Goal: Task Accomplishment & Management: Manage account settings

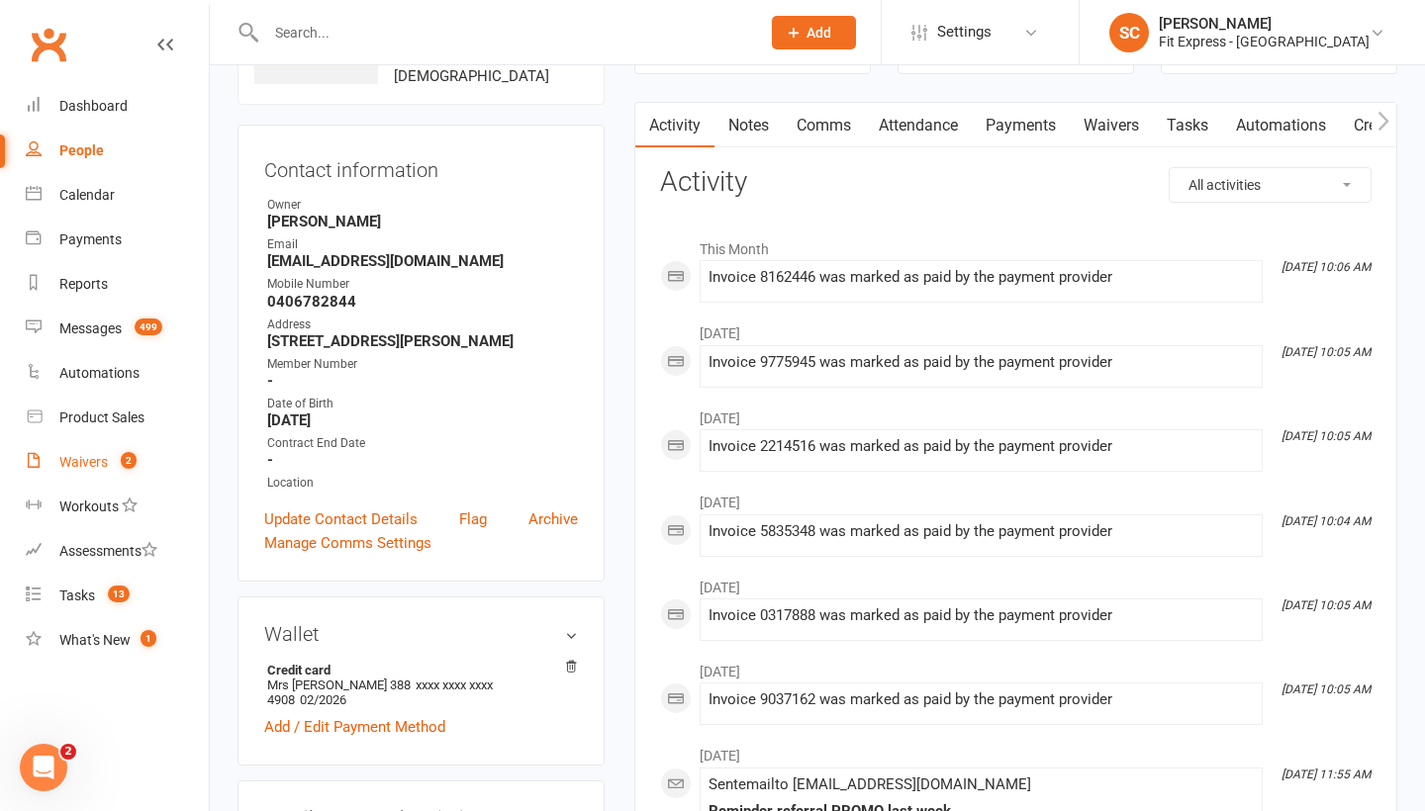
click at [94, 458] on div "Waivers" at bounding box center [83, 462] width 48 height 16
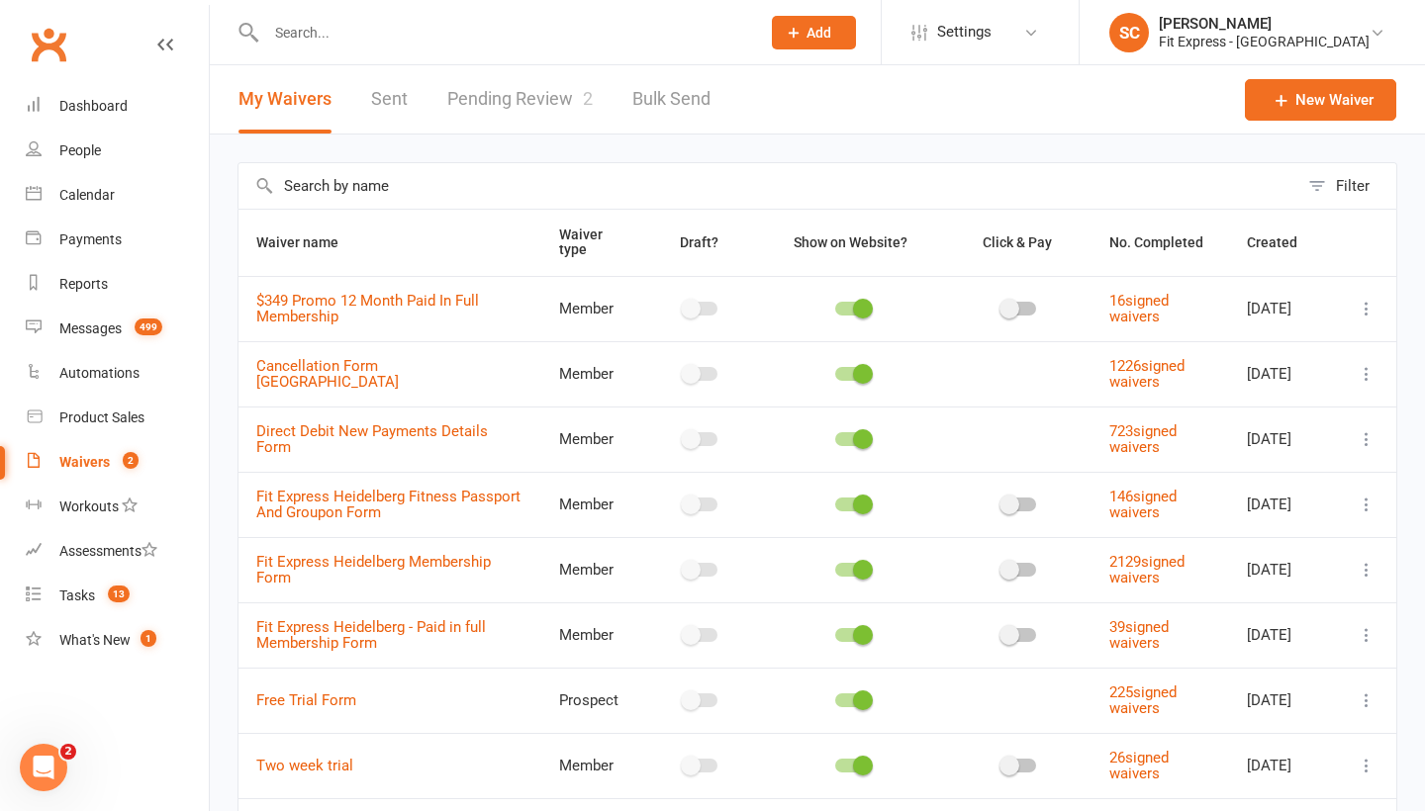
click at [548, 109] on link "Pending Review 2" at bounding box center [519, 99] width 145 height 68
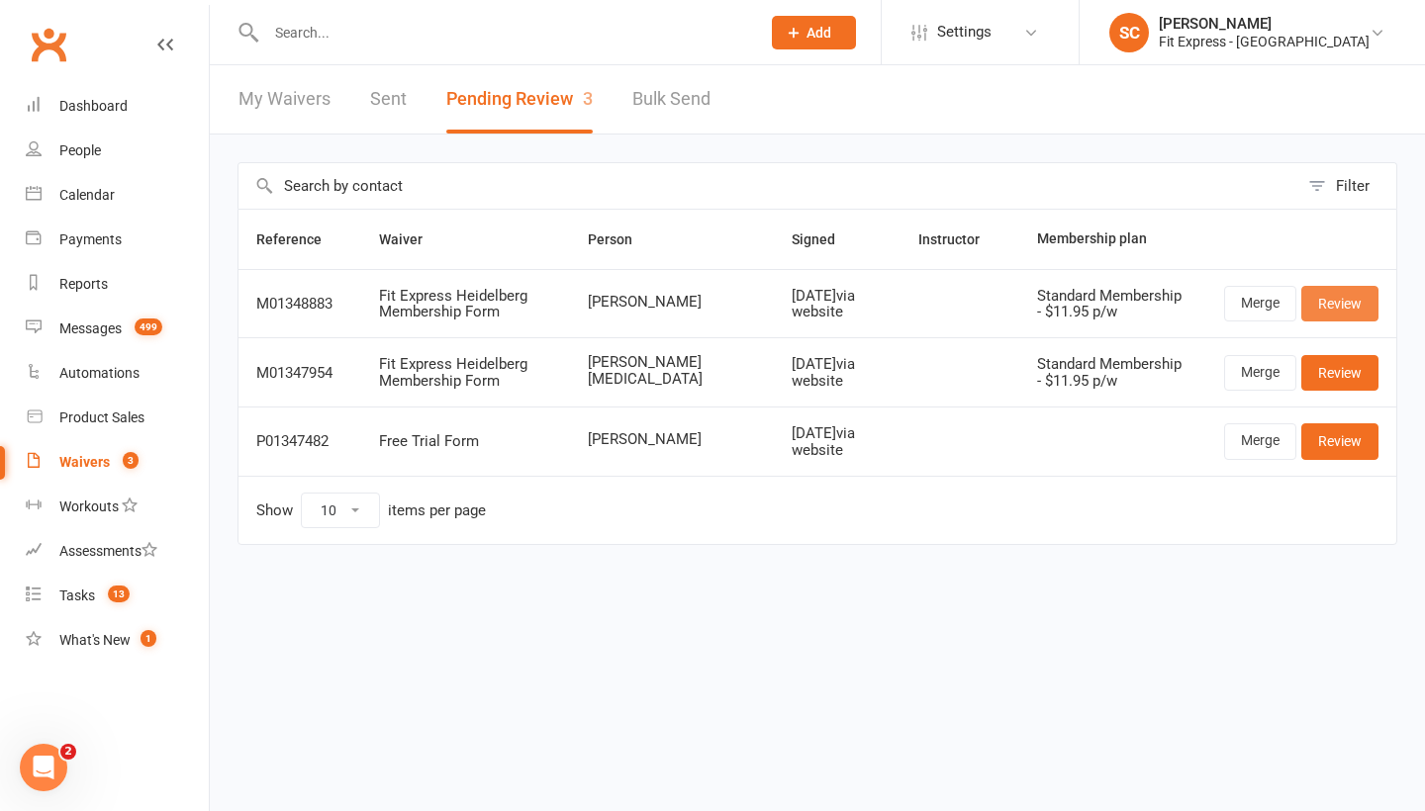
click at [1338, 295] on link "Review" at bounding box center [1339, 304] width 77 height 36
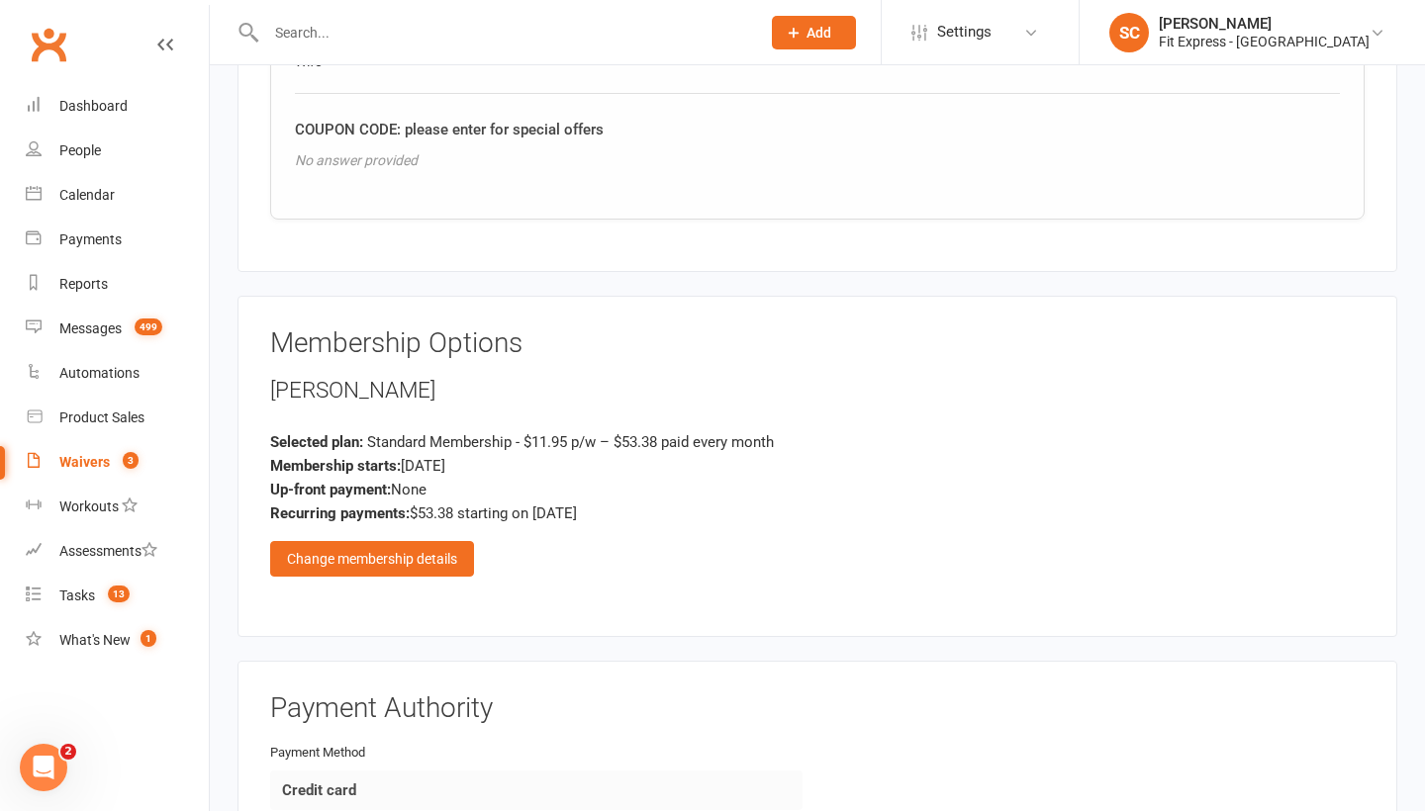
scroll to position [2050, 0]
click at [388, 539] on div "Change membership details" at bounding box center [372, 557] width 204 height 36
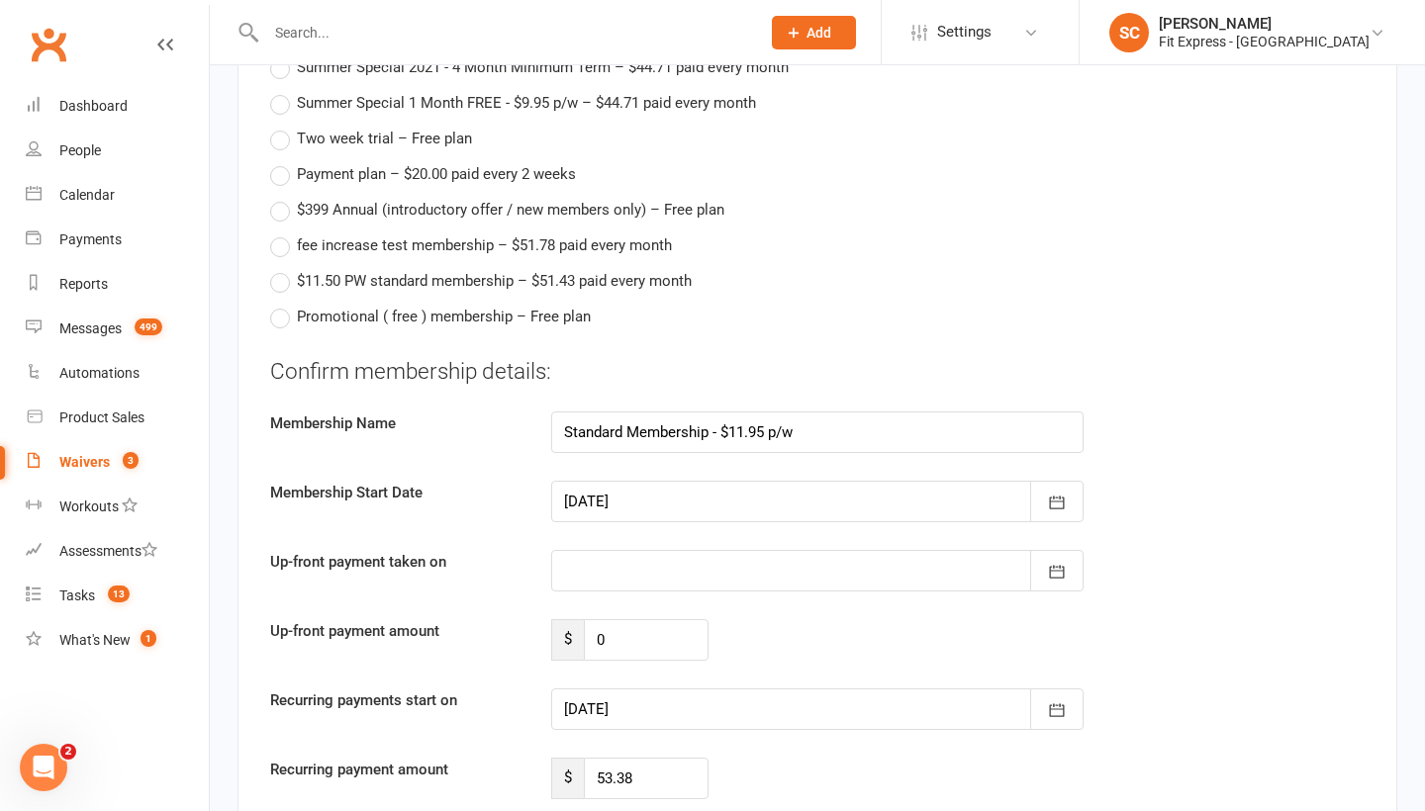
scroll to position [3626, 0]
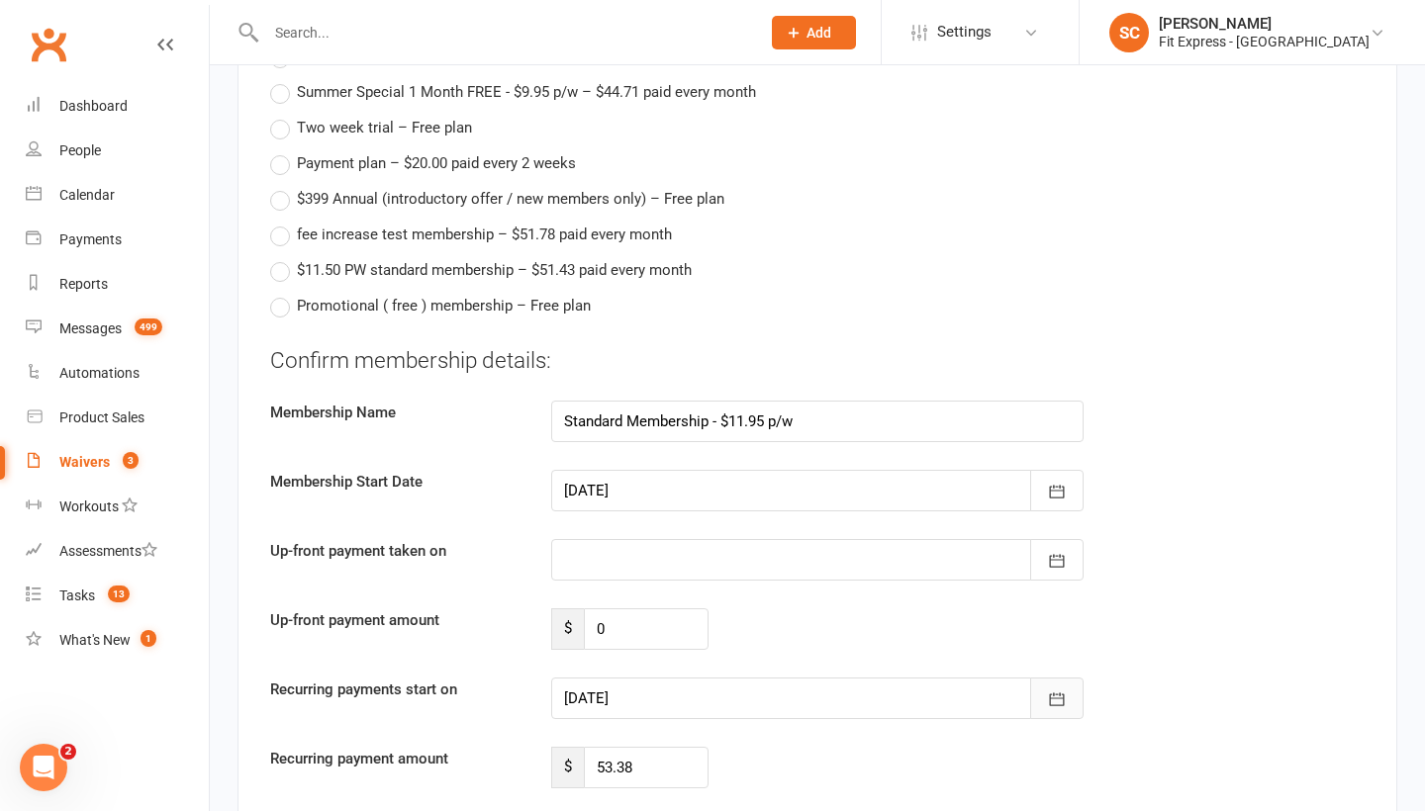
click at [1060, 690] on icon "button" at bounding box center [1057, 700] width 20 height 20
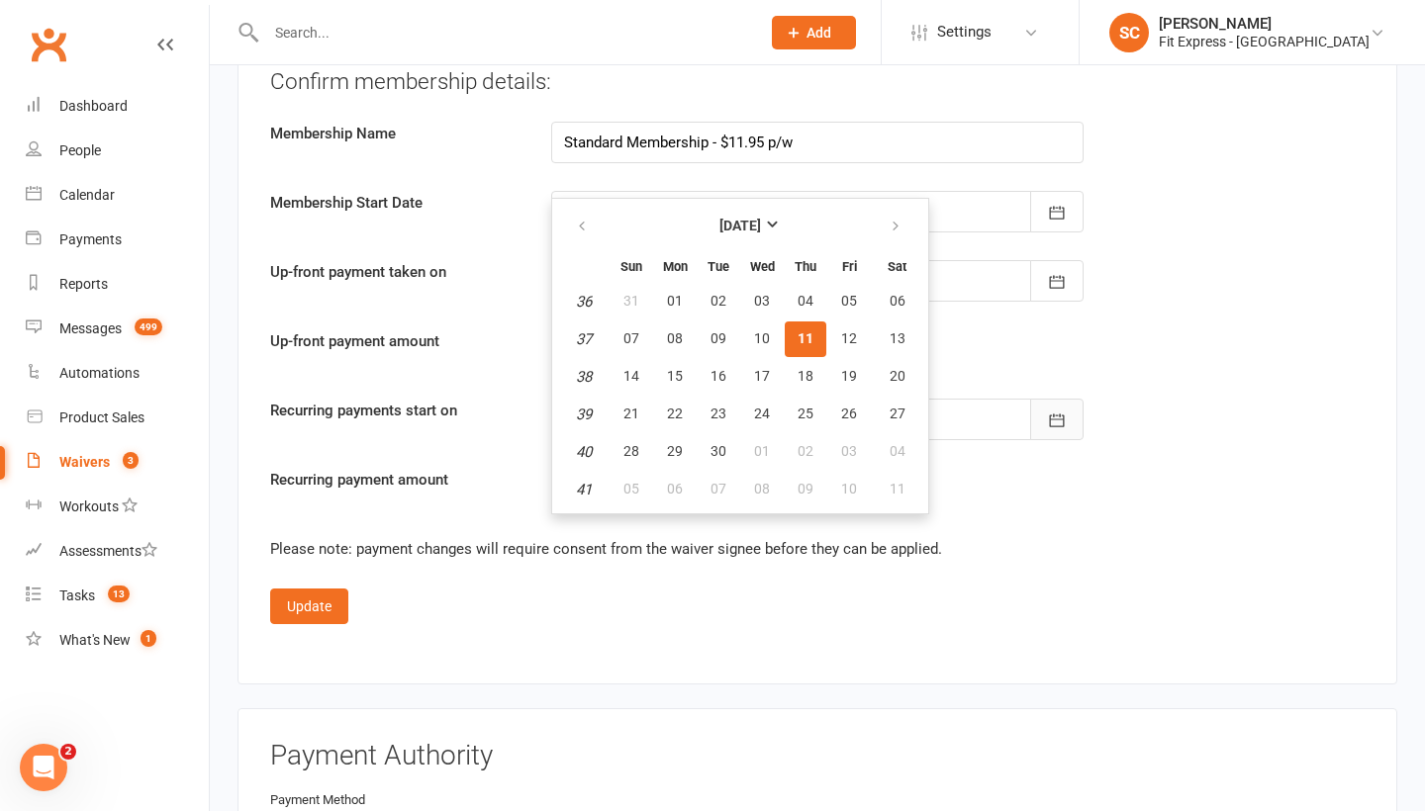
scroll to position [3963, 0]
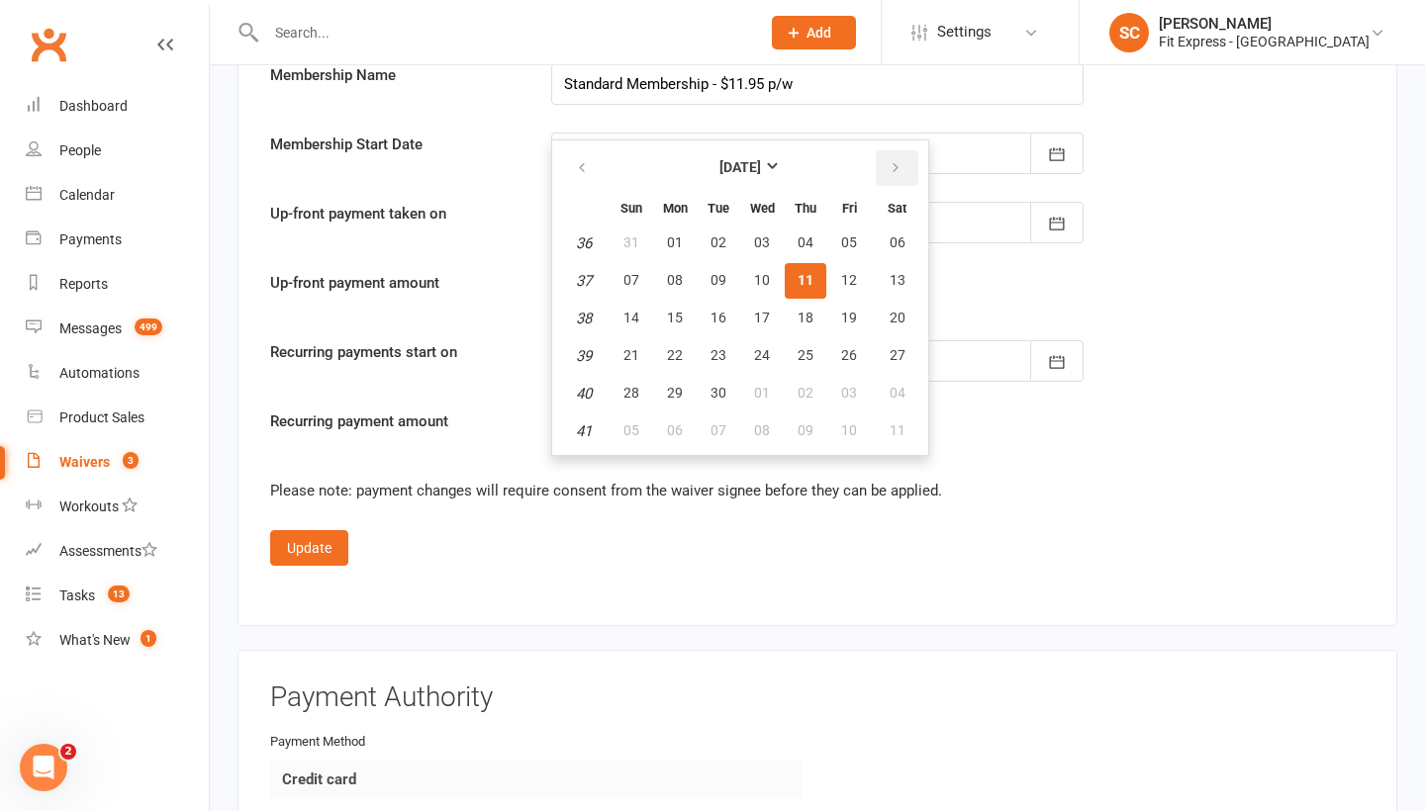
click at [897, 160] on icon "button" at bounding box center [896, 168] width 14 height 16
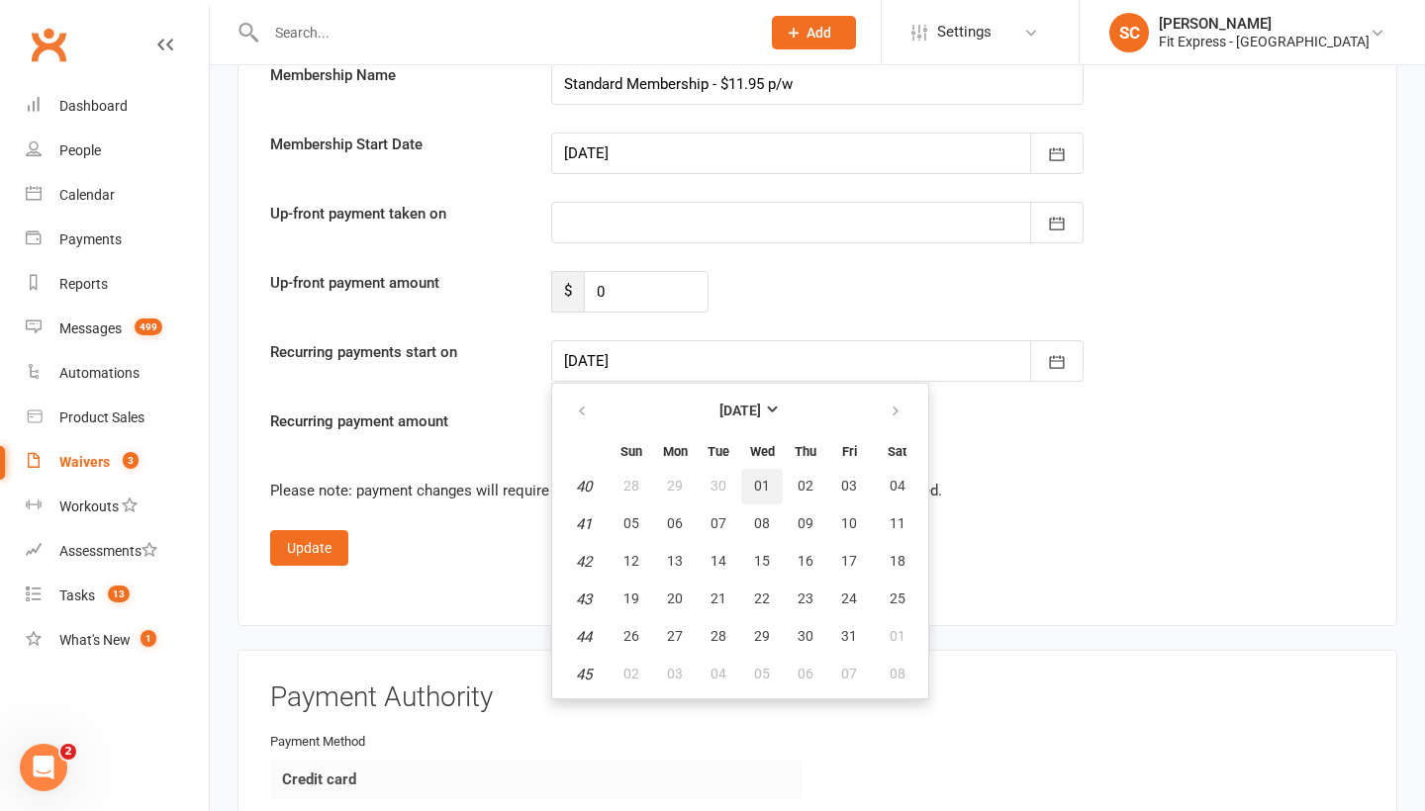
click at [763, 478] on span "01" at bounding box center [762, 486] width 16 height 16
type input "[DATE]"
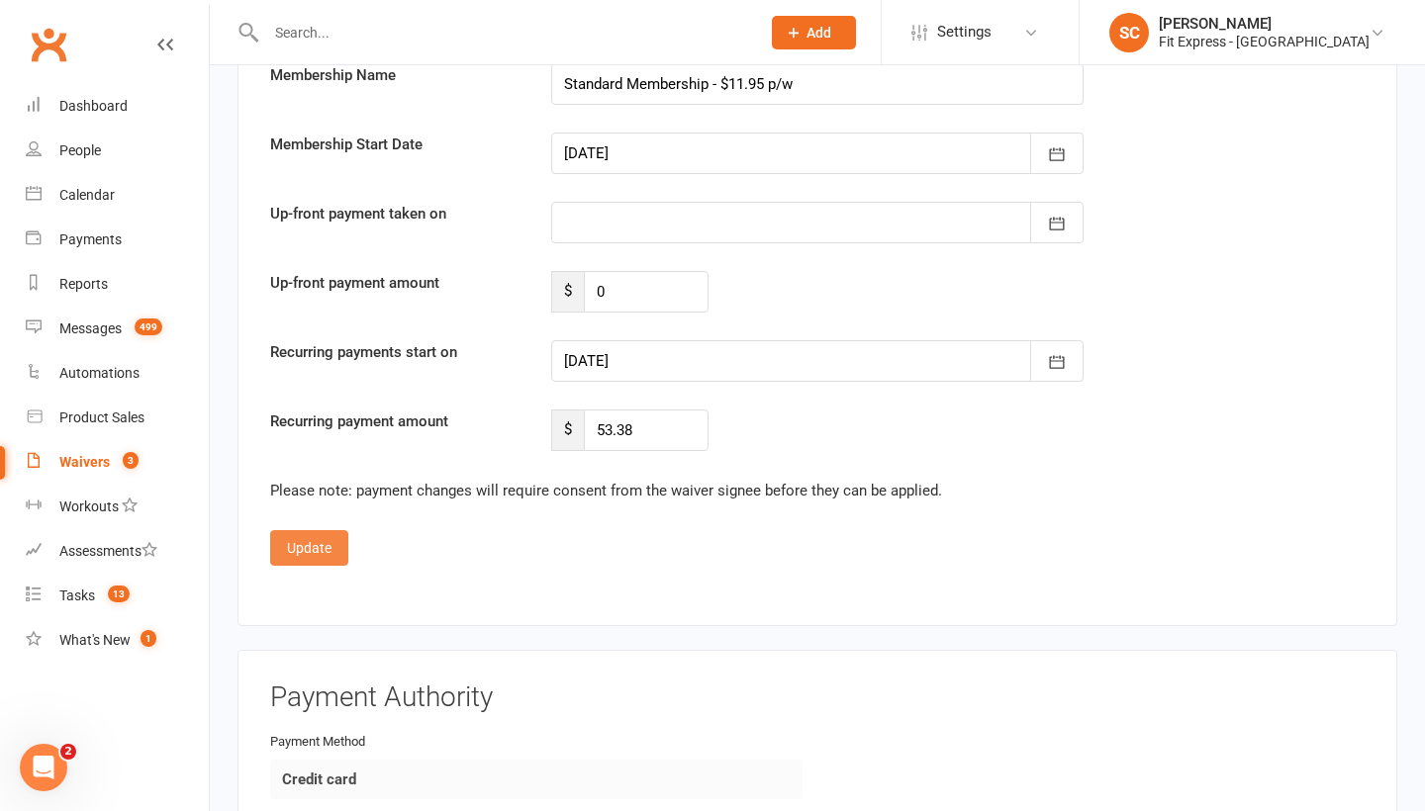
click at [325, 530] on button "Update" at bounding box center [309, 548] width 78 height 36
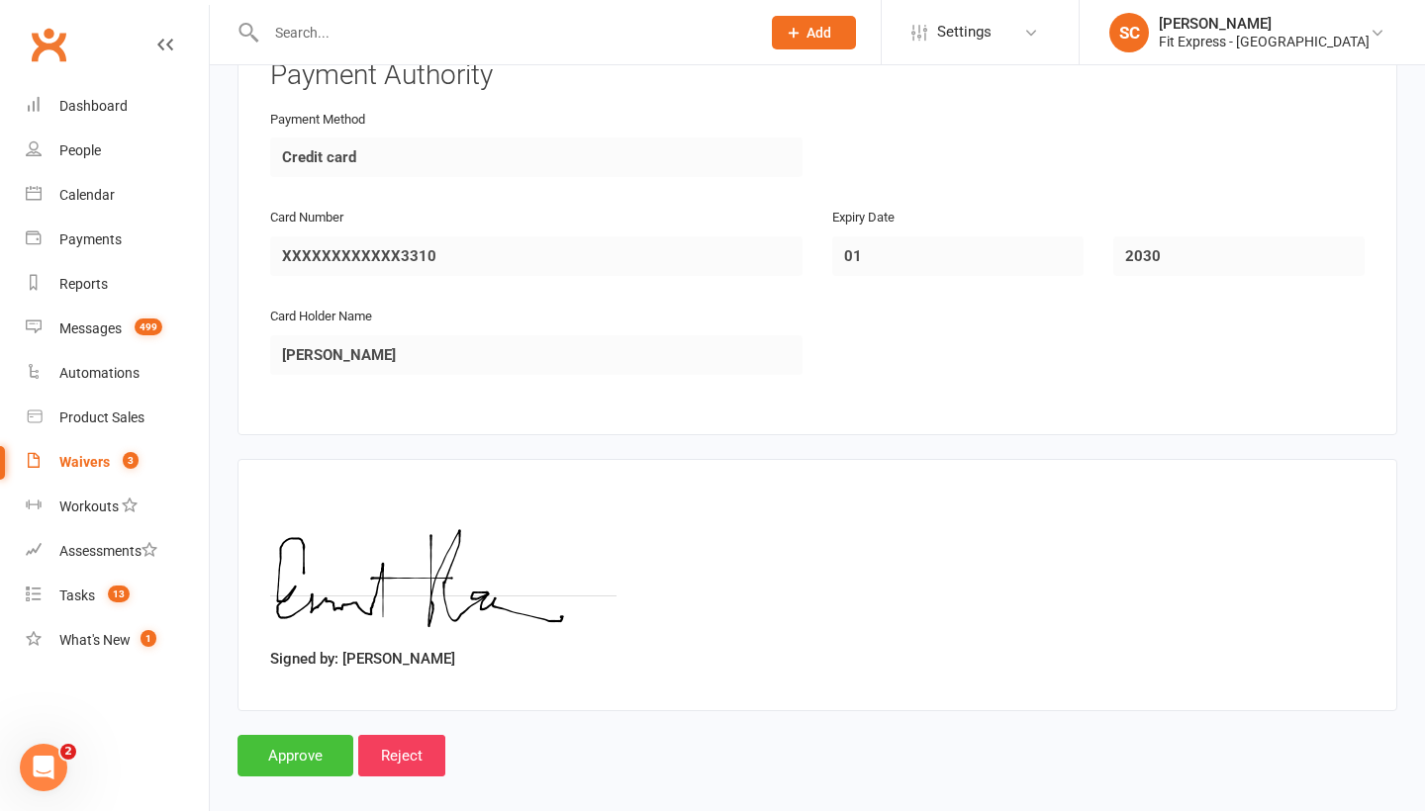
click at [293, 735] on input "Approve" at bounding box center [295, 756] width 116 height 42
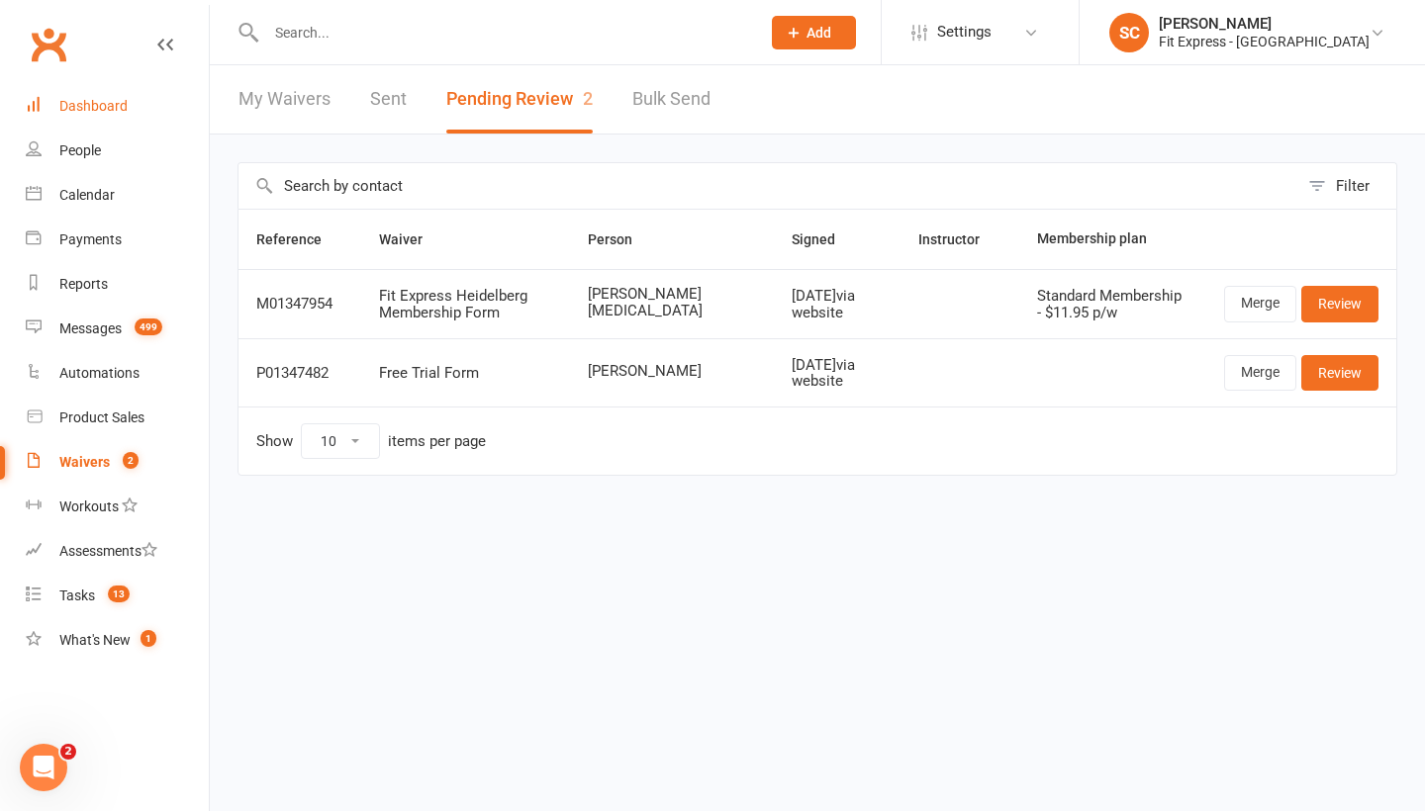
click at [83, 98] on div "Dashboard" at bounding box center [93, 106] width 68 height 16
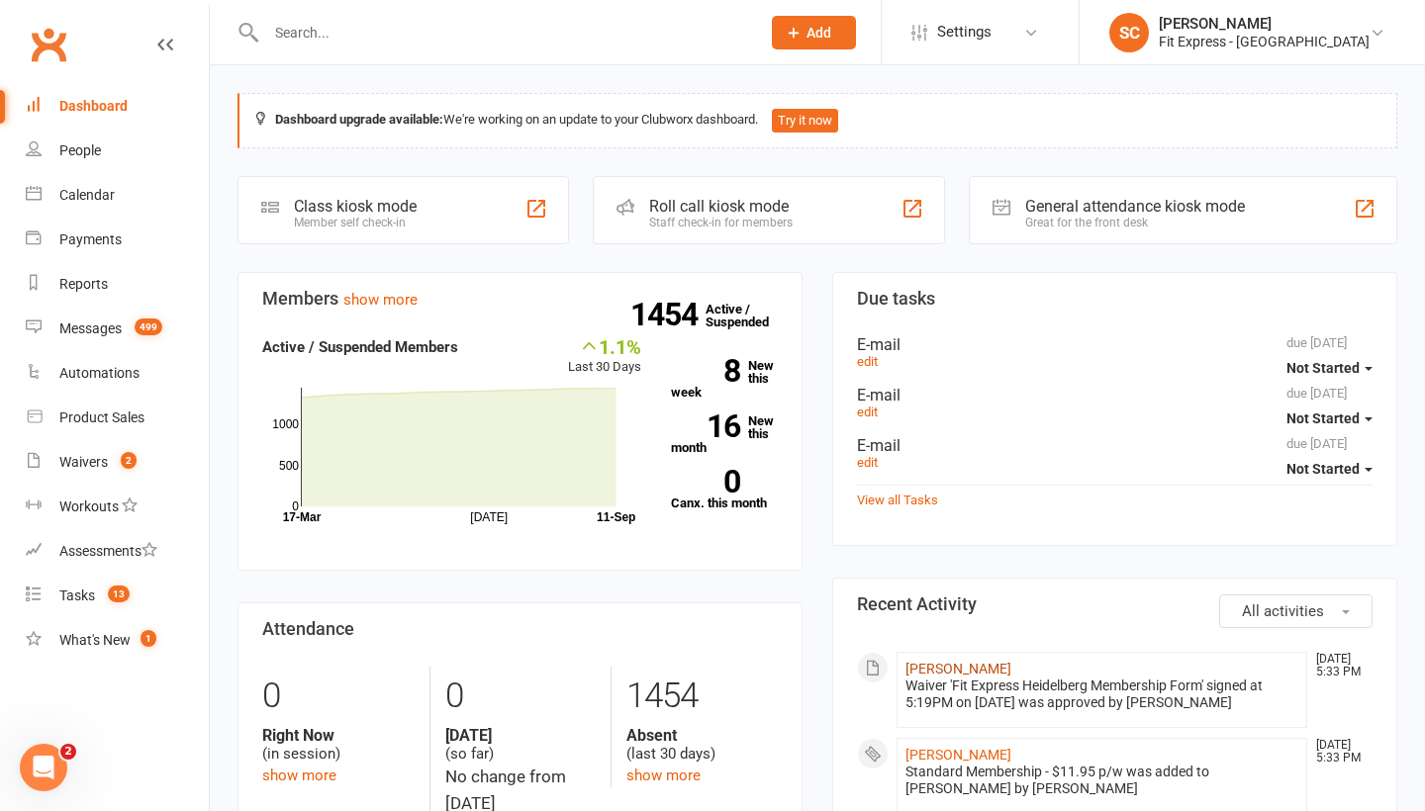
click at [928, 668] on link "[PERSON_NAME]" at bounding box center [958, 669] width 106 height 16
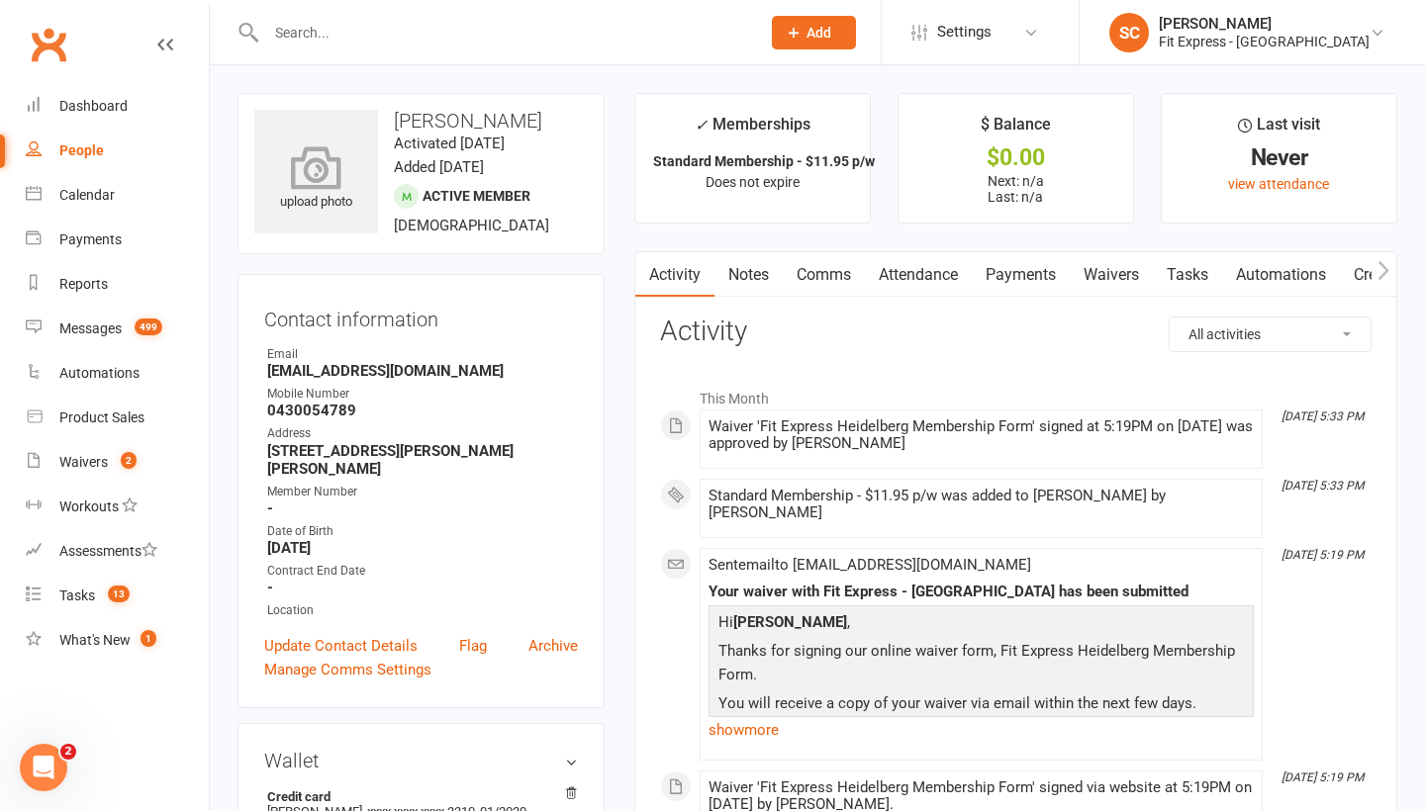
click at [313, 157] on icon at bounding box center [316, 167] width 137 height 44
click at [332, 158] on icon at bounding box center [316, 158] width 50 height 44
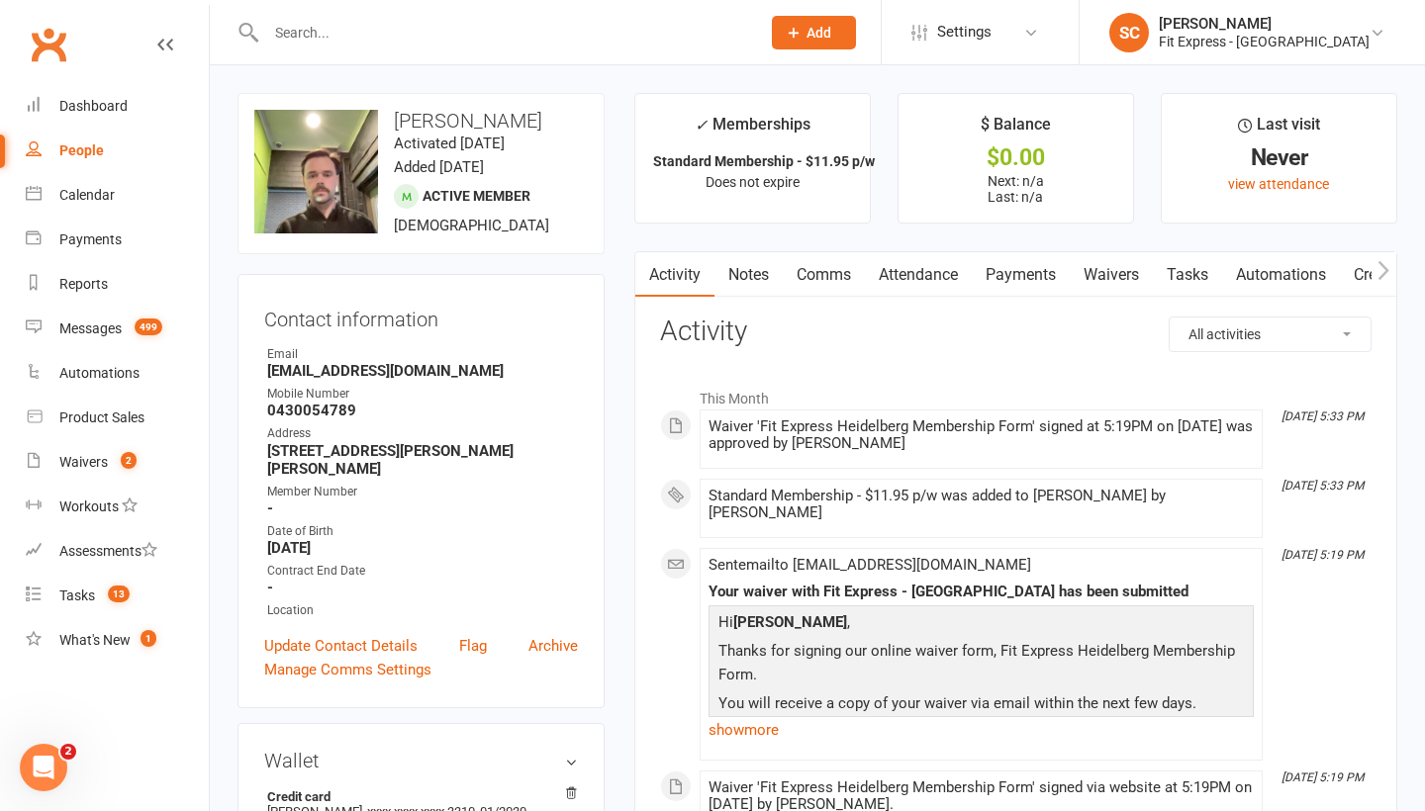
click at [1017, 273] on link "Payments" at bounding box center [1021, 275] width 98 height 46
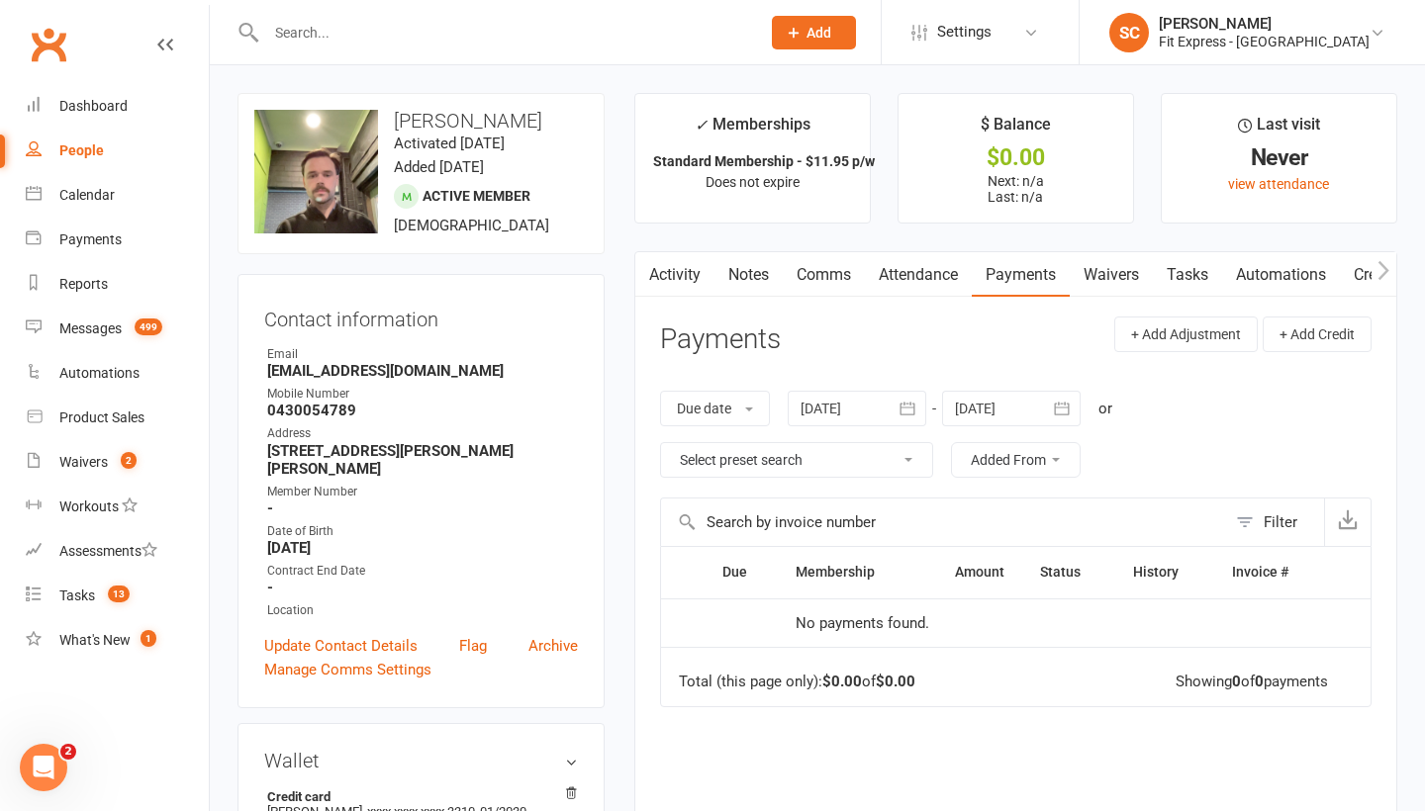
click at [1068, 406] on icon "button" at bounding box center [1062, 408] width 15 height 13
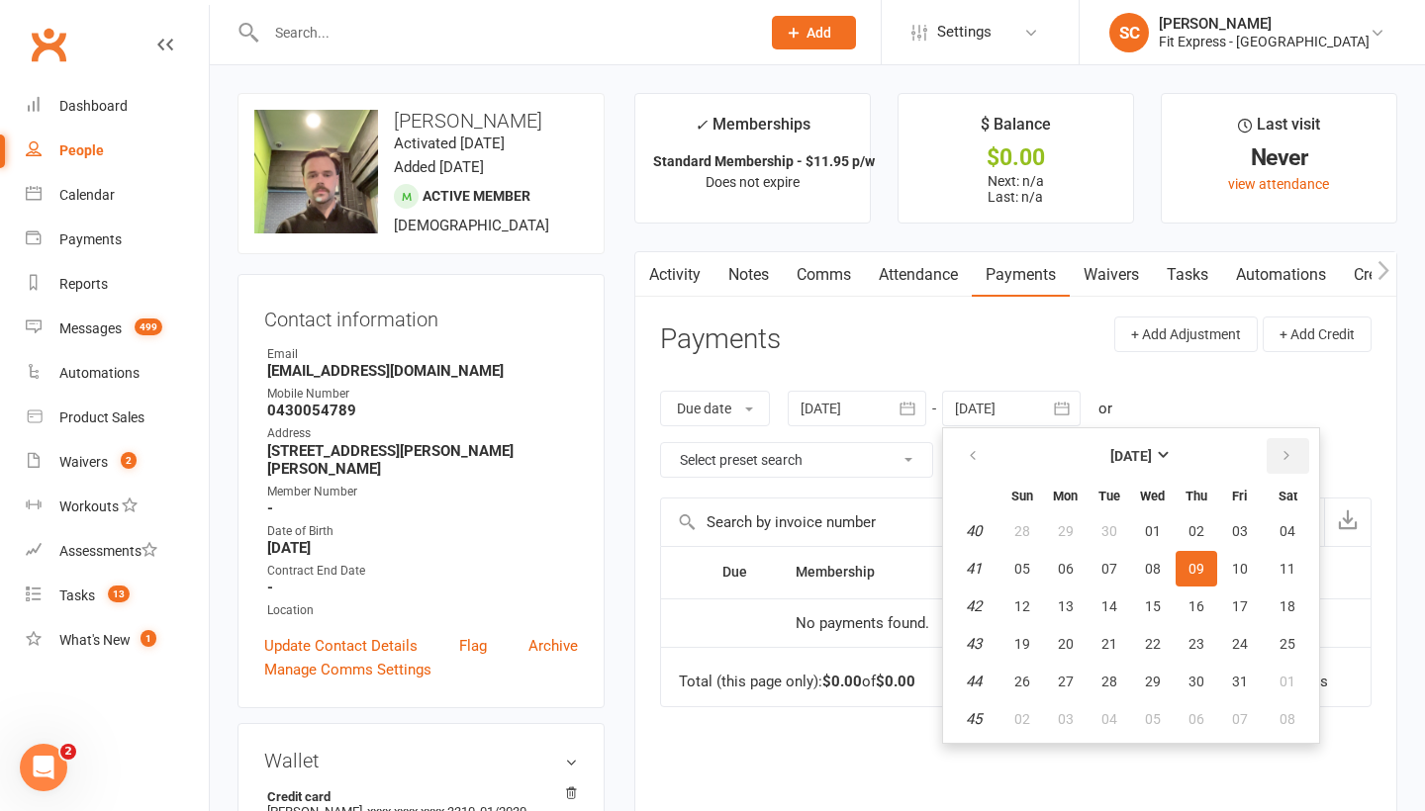
click at [1289, 456] on icon "button" at bounding box center [1286, 456] width 14 height 16
click at [1294, 642] on span "27" at bounding box center [1287, 644] width 16 height 16
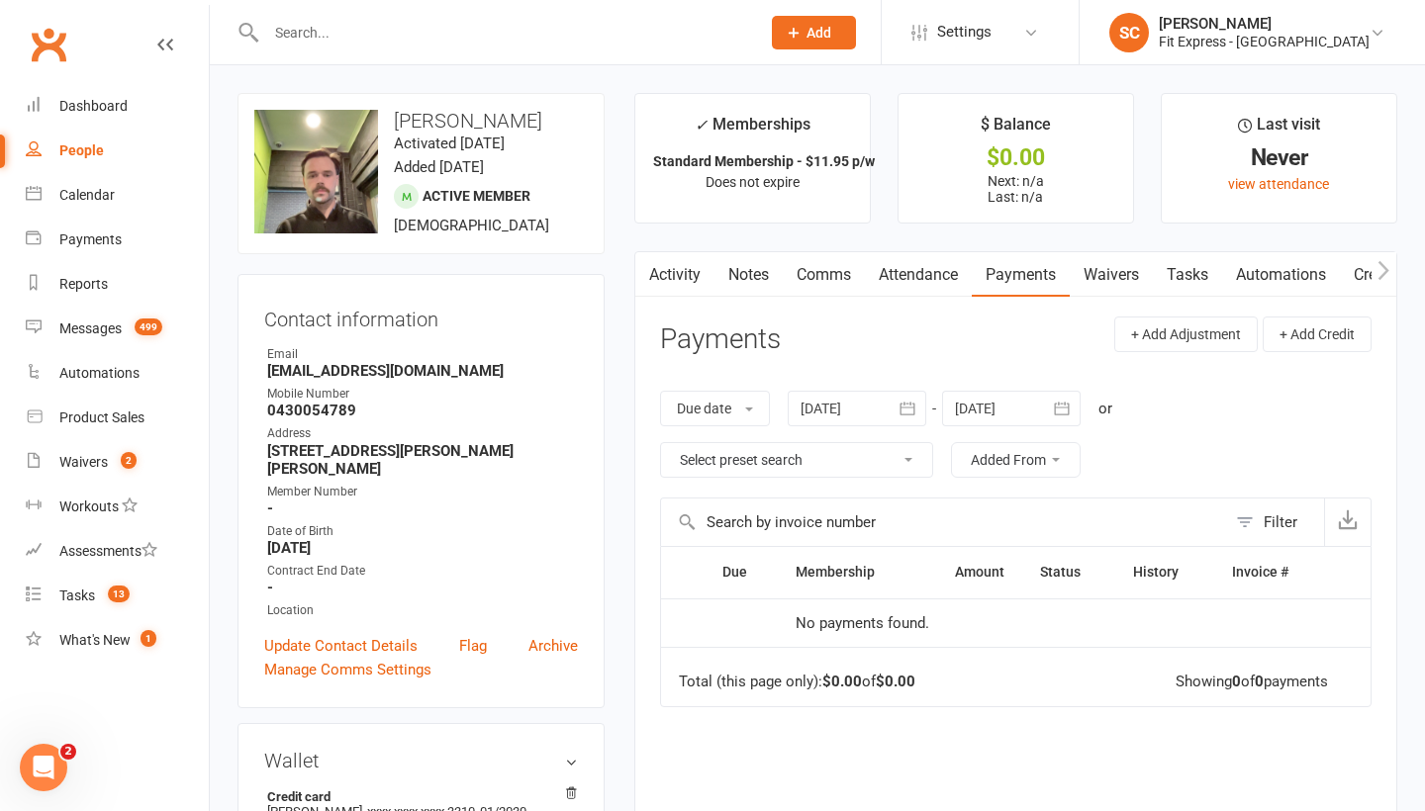
click at [1067, 409] on icon "button" at bounding box center [1062, 409] width 20 height 20
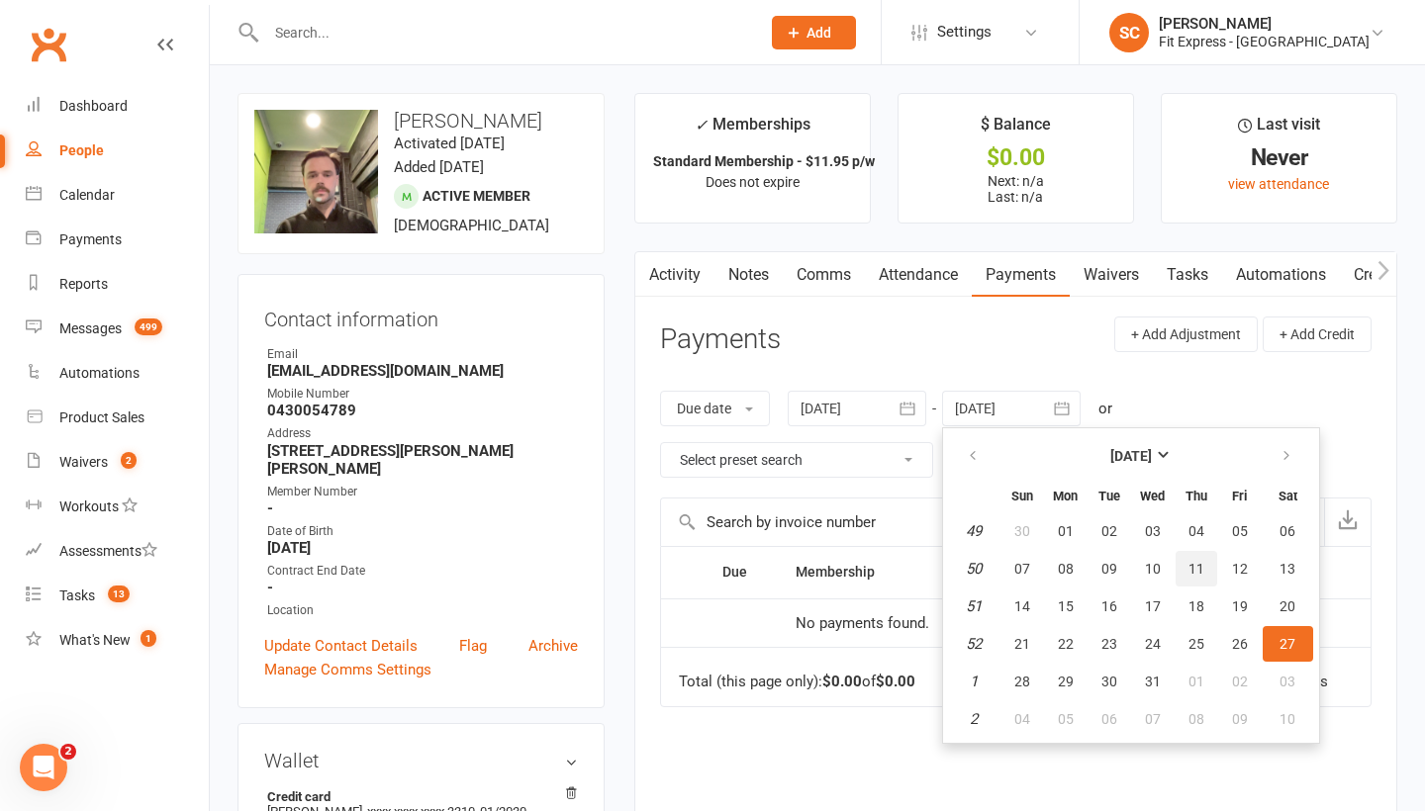
click at [1191, 558] on button "11" at bounding box center [1197, 569] width 42 height 36
type input "[DATE]"
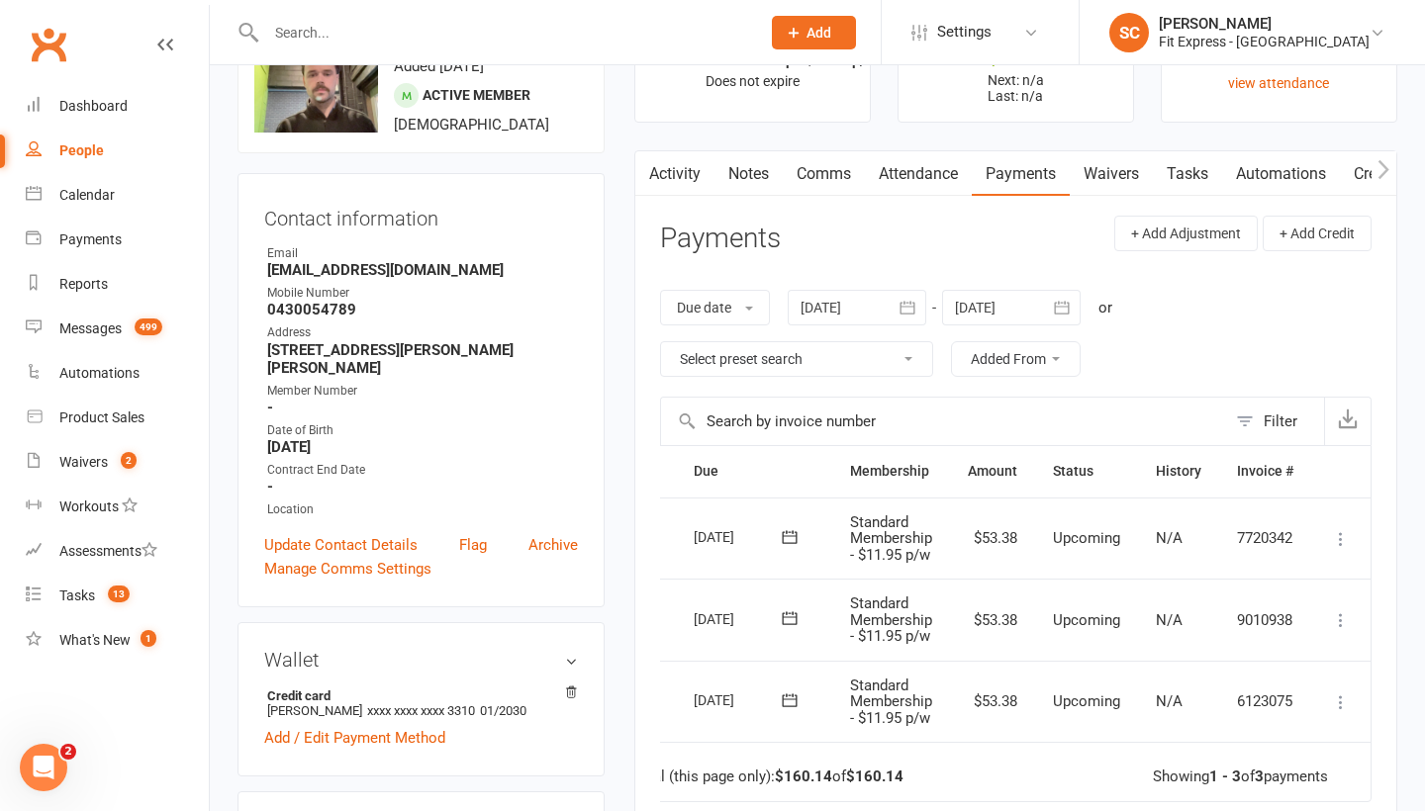
scroll to position [0, 48]
click at [1338, 695] on icon at bounding box center [1341, 703] width 20 height 20
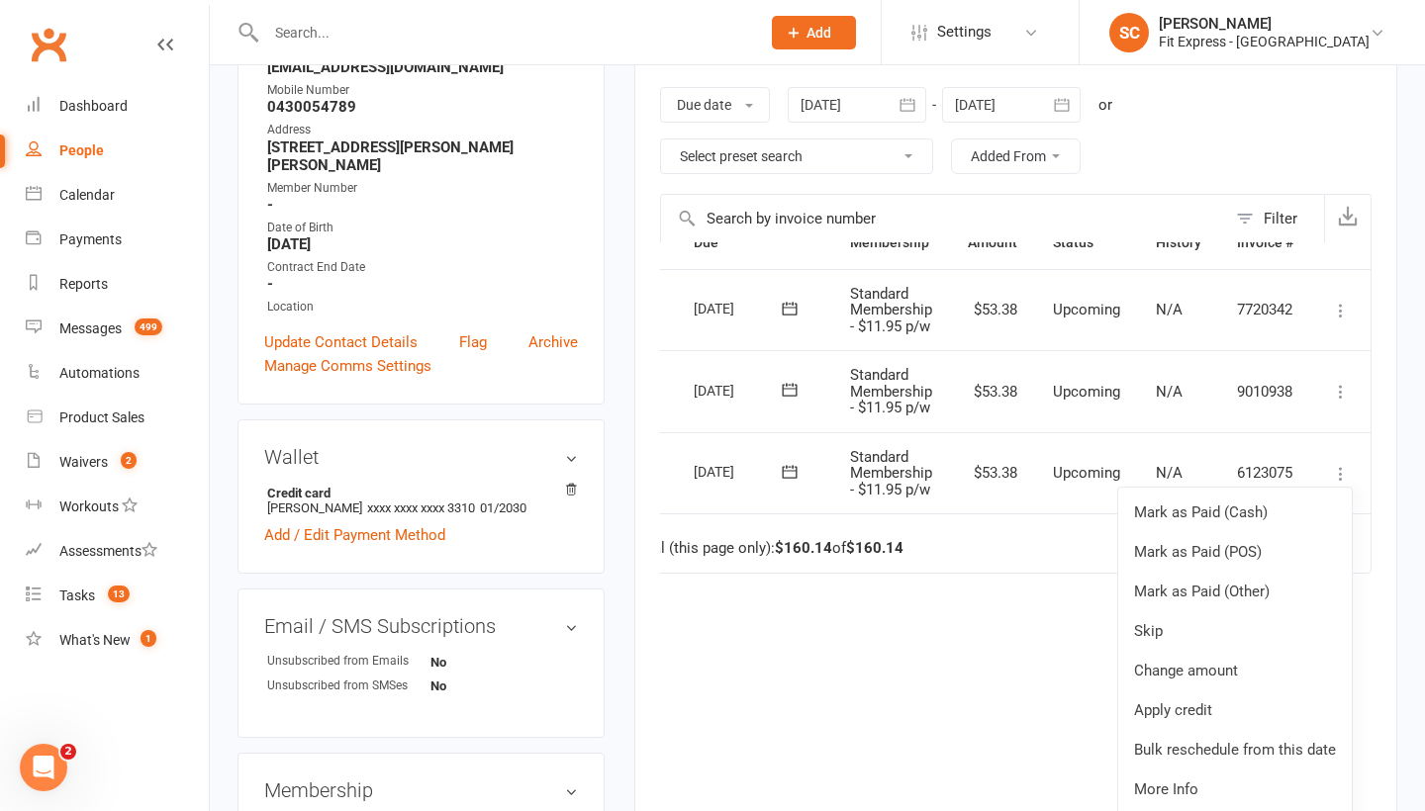
scroll to position [315, 0]
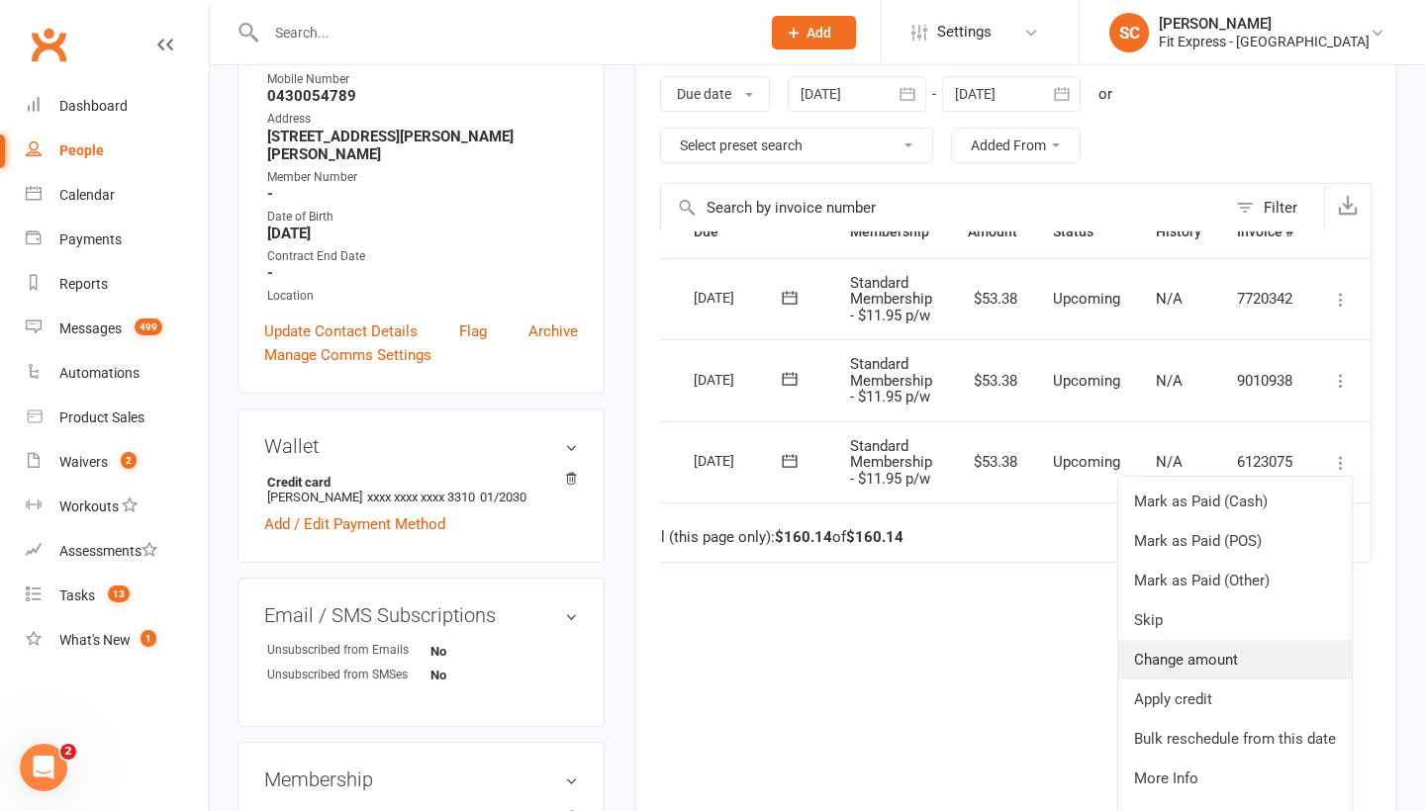
click at [1167, 646] on link "Change amount" at bounding box center [1235, 660] width 234 height 40
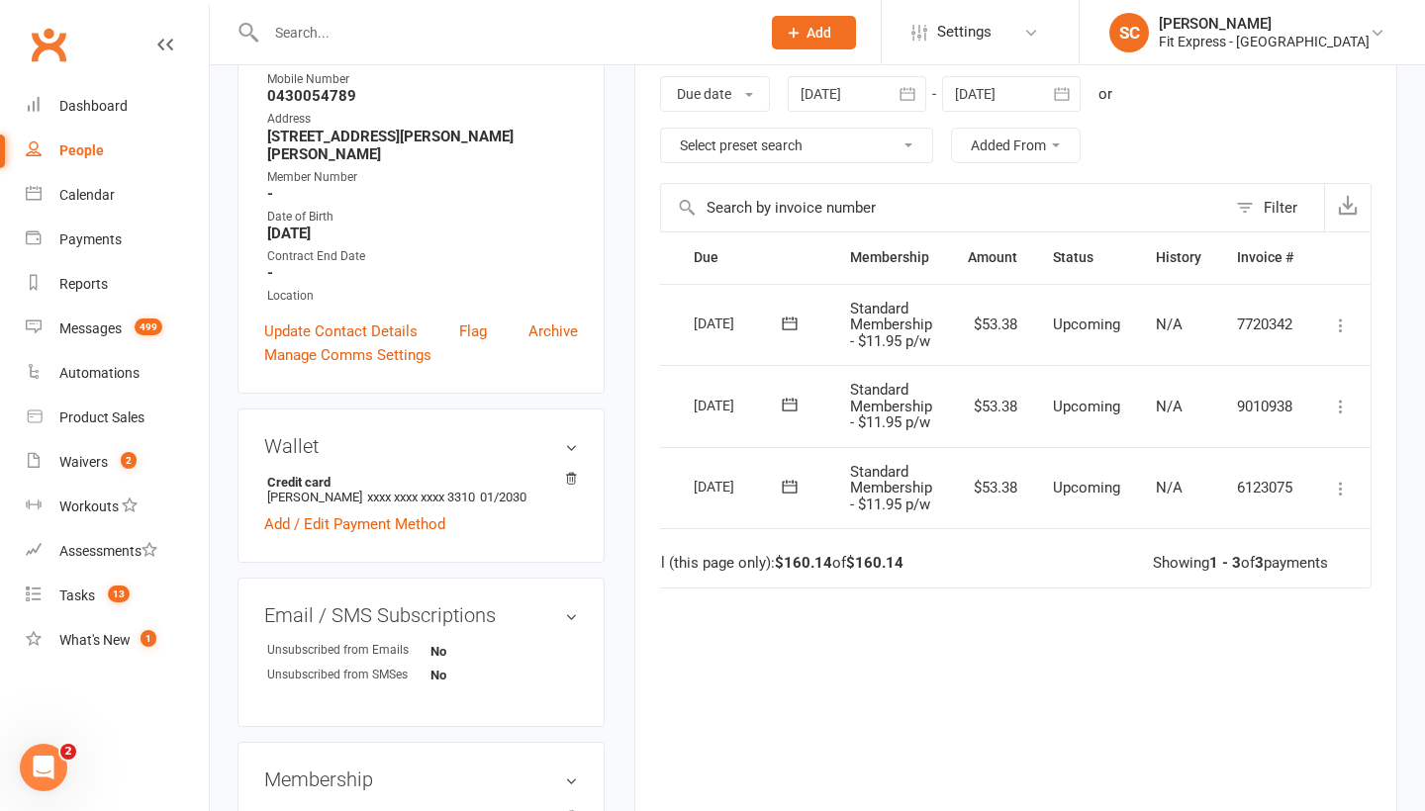
scroll to position [0, 48]
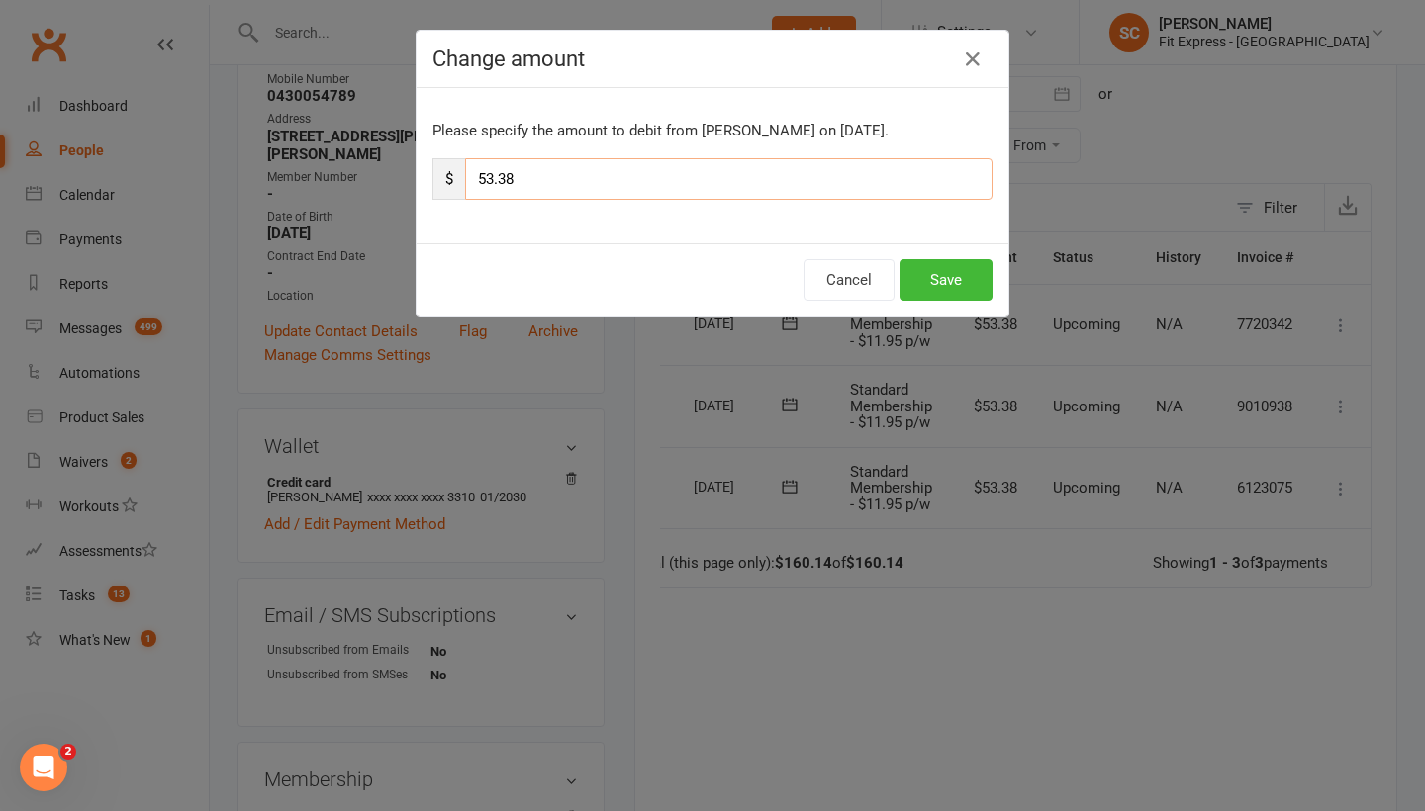
click at [562, 176] on input "53.38" at bounding box center [728, 179] width 527 height 42
type input "5"
type input "26.69"
click at [929, 267] on button "Save" at bounding box center [945, 280] width 93 height 42
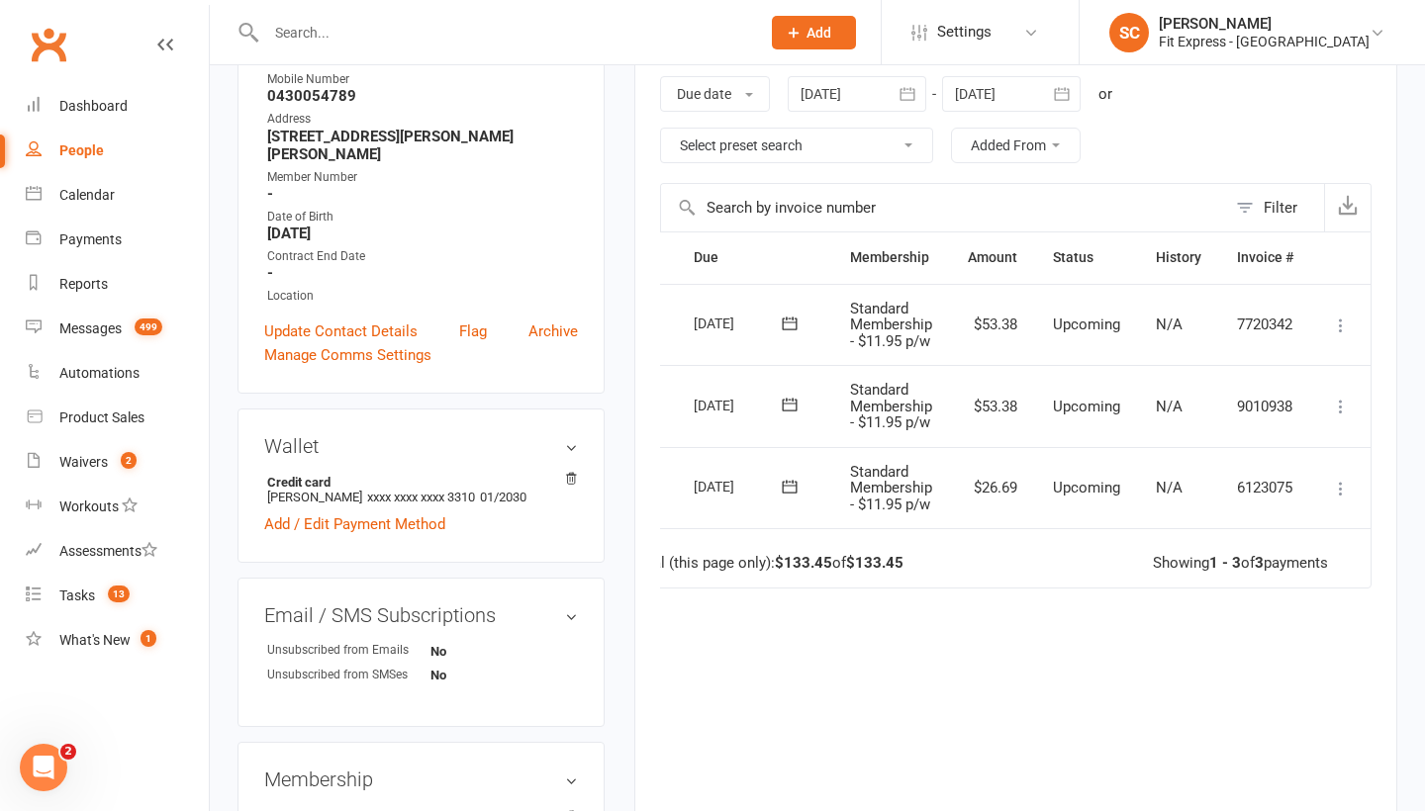
click at [1339, 406] on icon at bounding box center [1341, 407] width 20 height 20
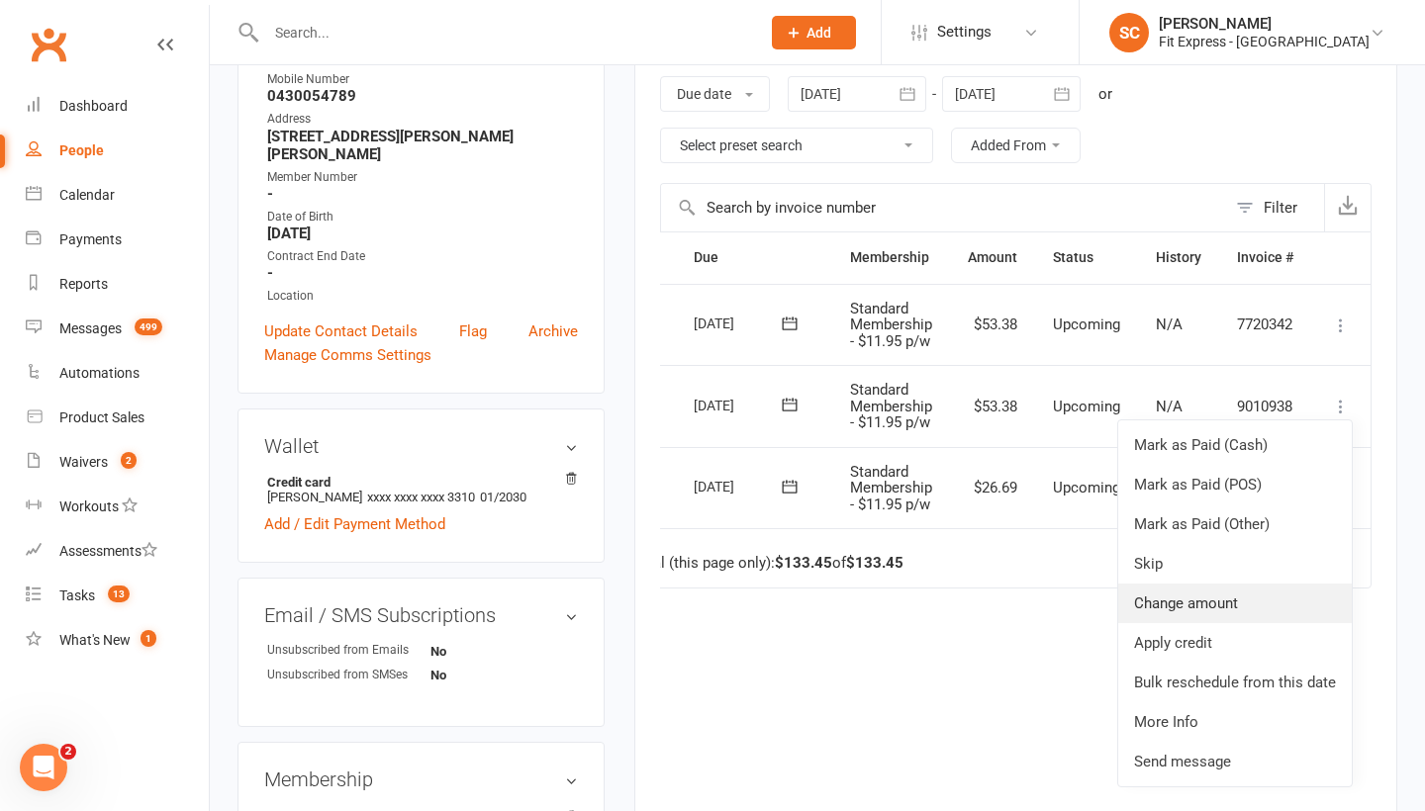
click at [1195, 587] on link "Change amount" at bounding box center [1235, 604] width 234 height 40
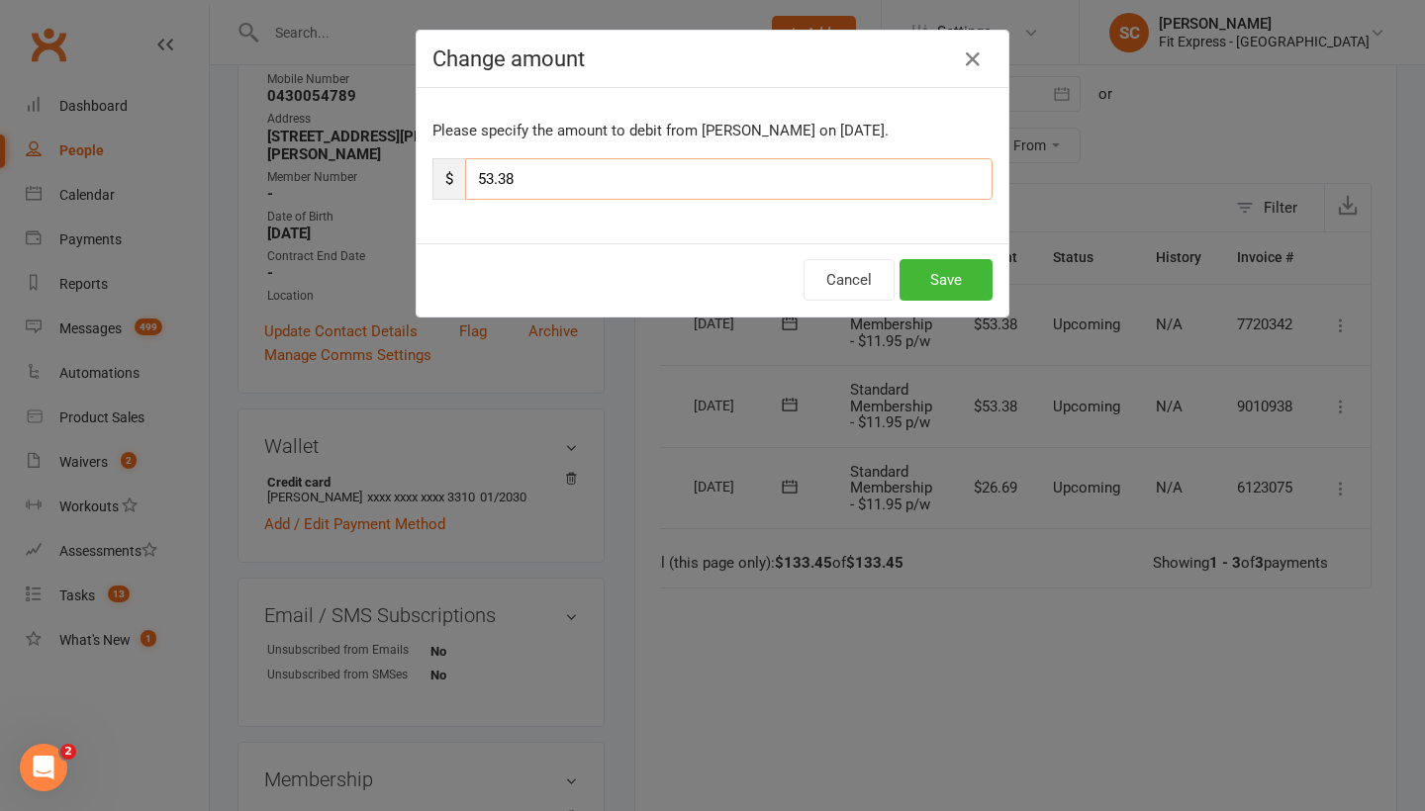
click at [561, 171] on input "53.38" at bounding box center [728, 179] width 527 height 42
type input "5"
type input "26.69"
click at [964, 285] on button "Save" at bounding box center [945, 280] width 93 height 42
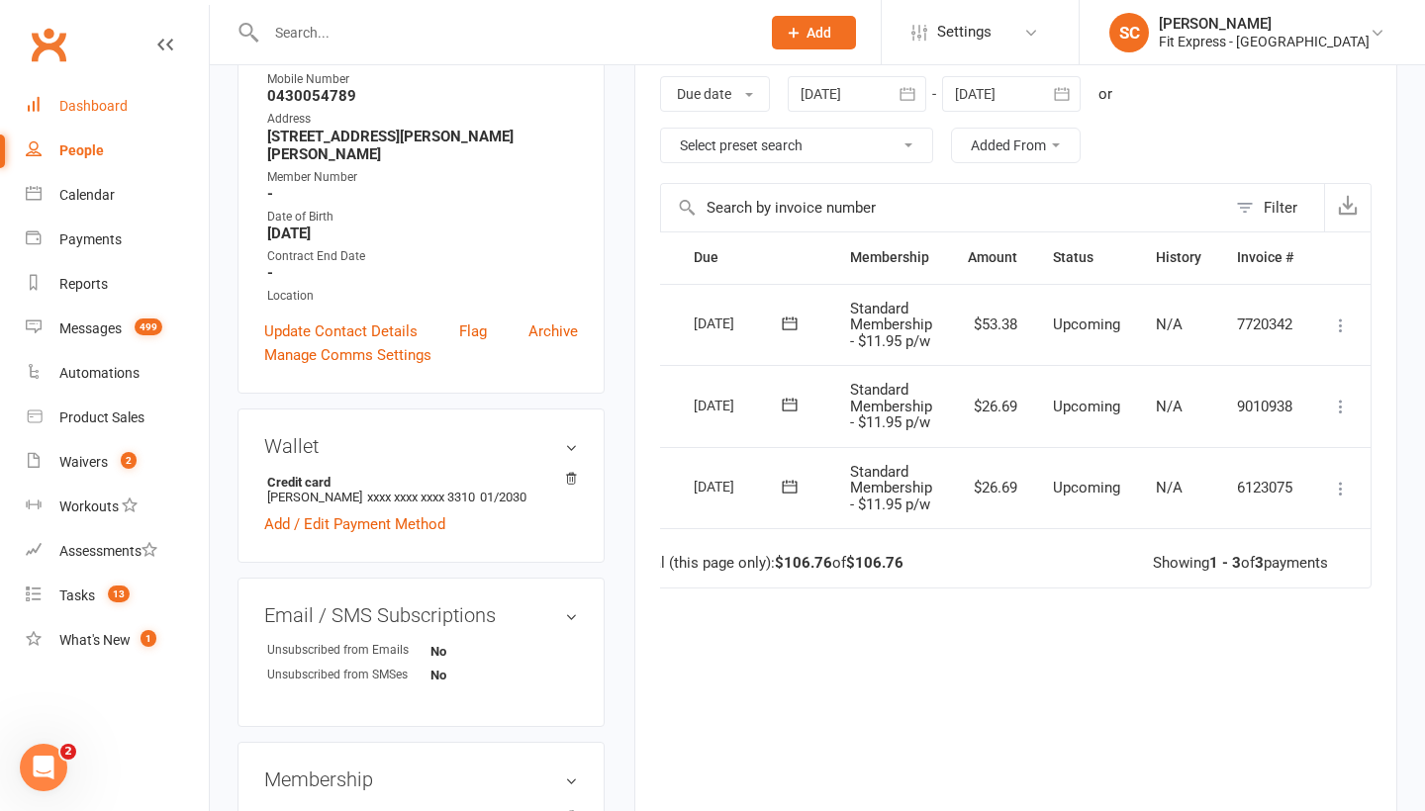
click at [90, 100] on div "Dashboard" at bounding box center [93, 106] width 68 height 16
